Goal: Book appointment/travel/reservation

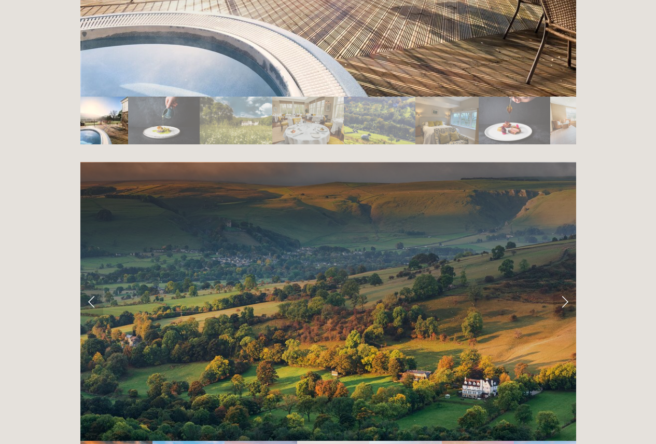
scroll to position [2024, 0]
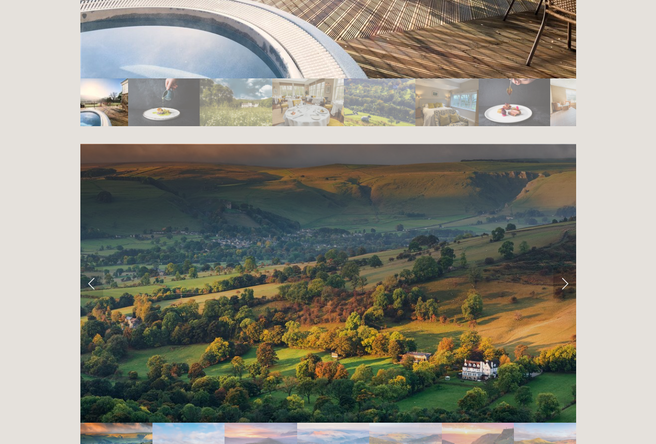
click at [561, 267] on link "Next Slide" at bounding box center [565, 282] width 23 height 31
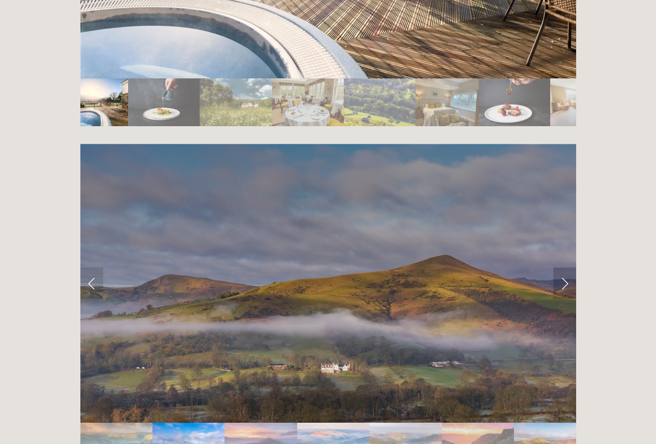
click at [561, 267] on link "Next Slide" at bounding box center [565, 282] width 23 height 31
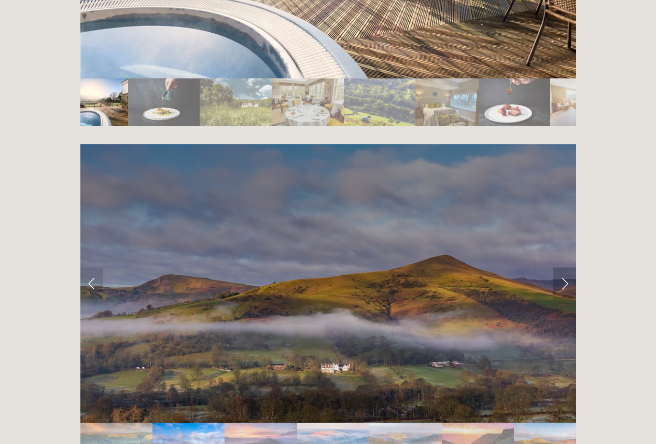
click at [561, 267] on link "Next Slide" at bounding box center [565, 282] width 23 height 31
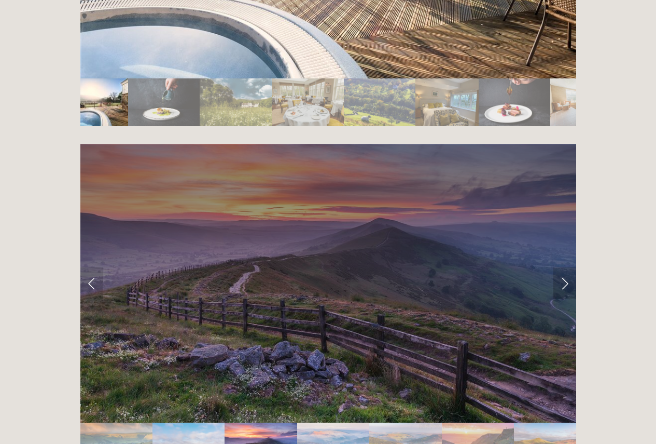
click at [561, 267] on link "Next Slide" at bounding box center [565, 282] width 23 height 31
click at [564, 267] on link "Next Slide" at bounding box center [565, 282] width 23 height 31
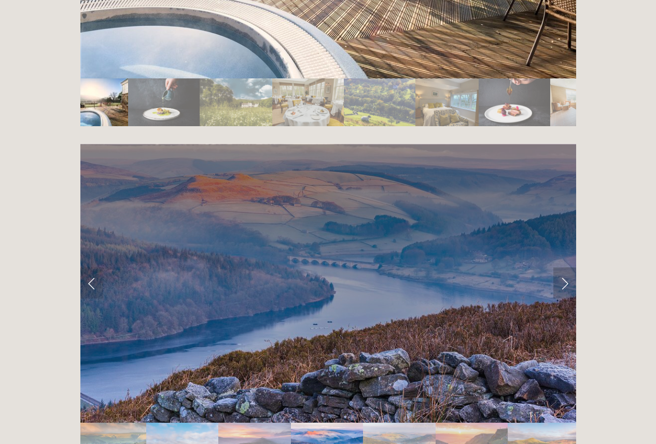
click at [564, 267] on link "Next Slide" at bounding box center [565, 282] width 23 height 31
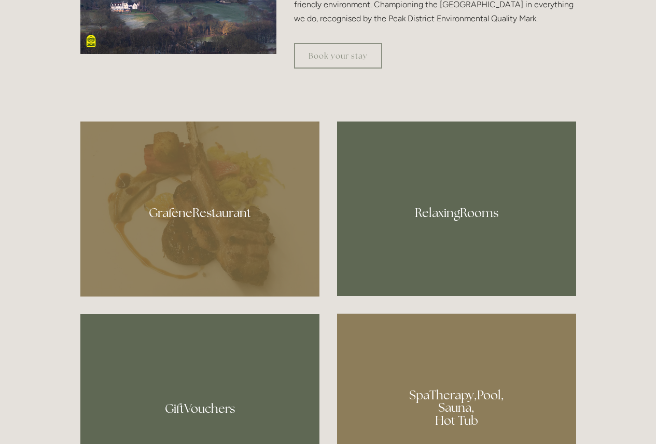
scroll to position [571, 0]
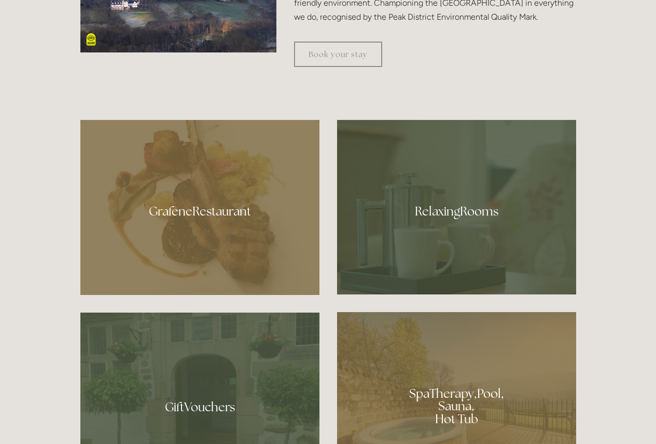
click at [428, 209] on div at bounding box center [456, 207] width 239 height 174
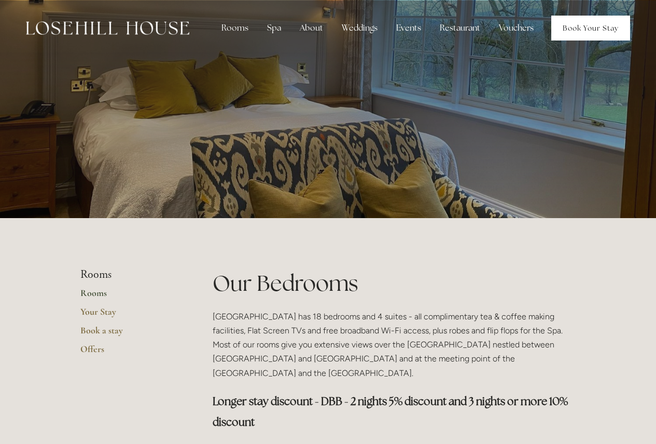
click at [580, 30] on link "Book Your Stay" at bounding box center [591, 28] width 79 height 25
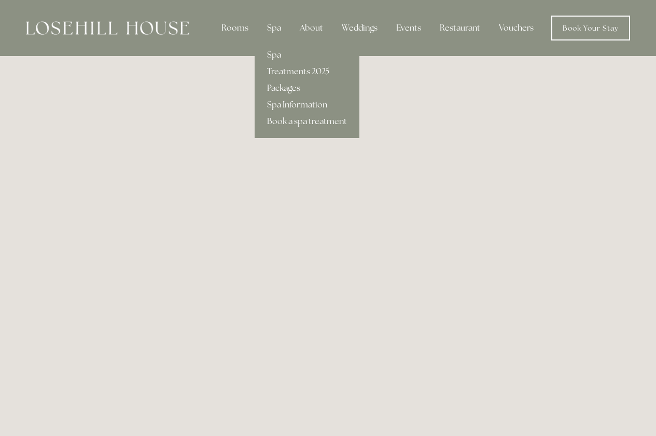
click at [281, 89] on link "Packages" at bounding box center [307, 88] width 105 height 17
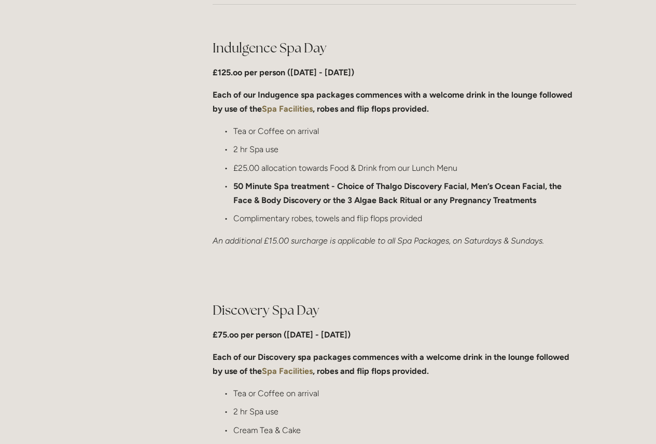
scroll to position [675, 0]
